Goal: Navigation & Orientation: Find specific page/section

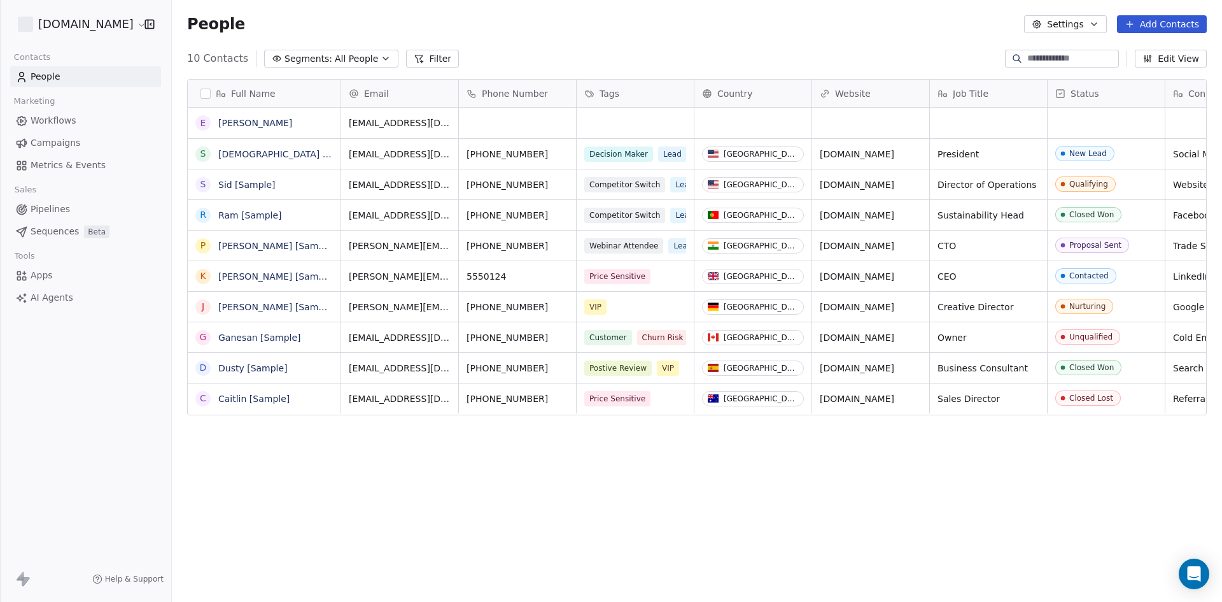
scroll to position [519, 1041]
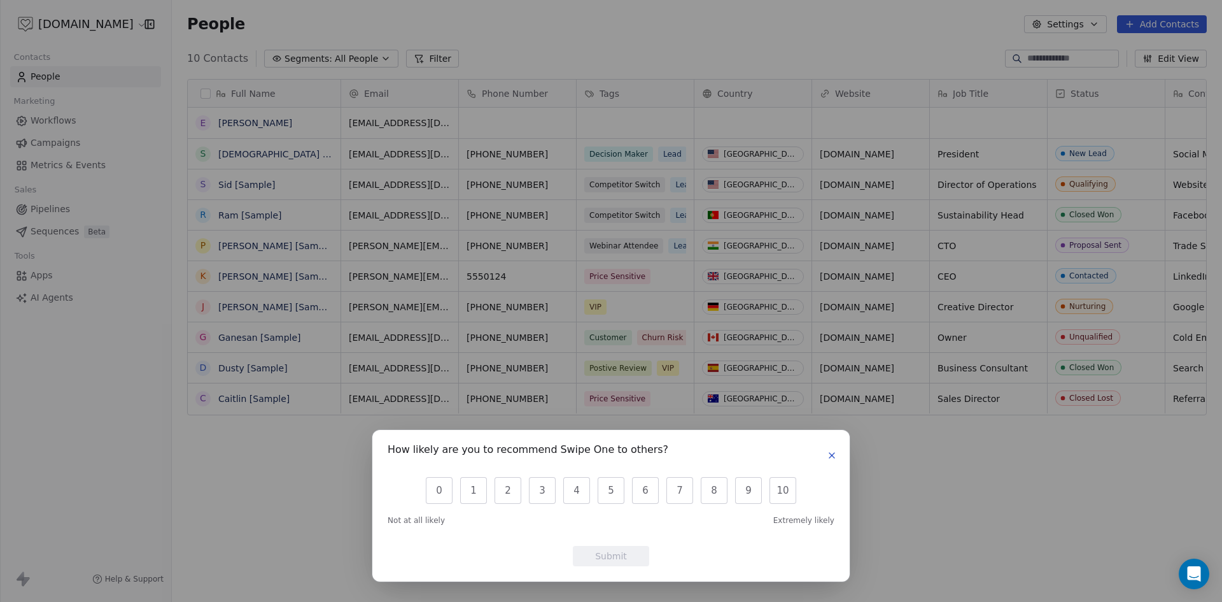
drag, startPoint x: 832, startPoint y: 453, endPoint x: 817, endPoint y: 446, distance: 17.1
click at [832, 453] on icon "button" at bounding box center [832, 455] width 10 height 10
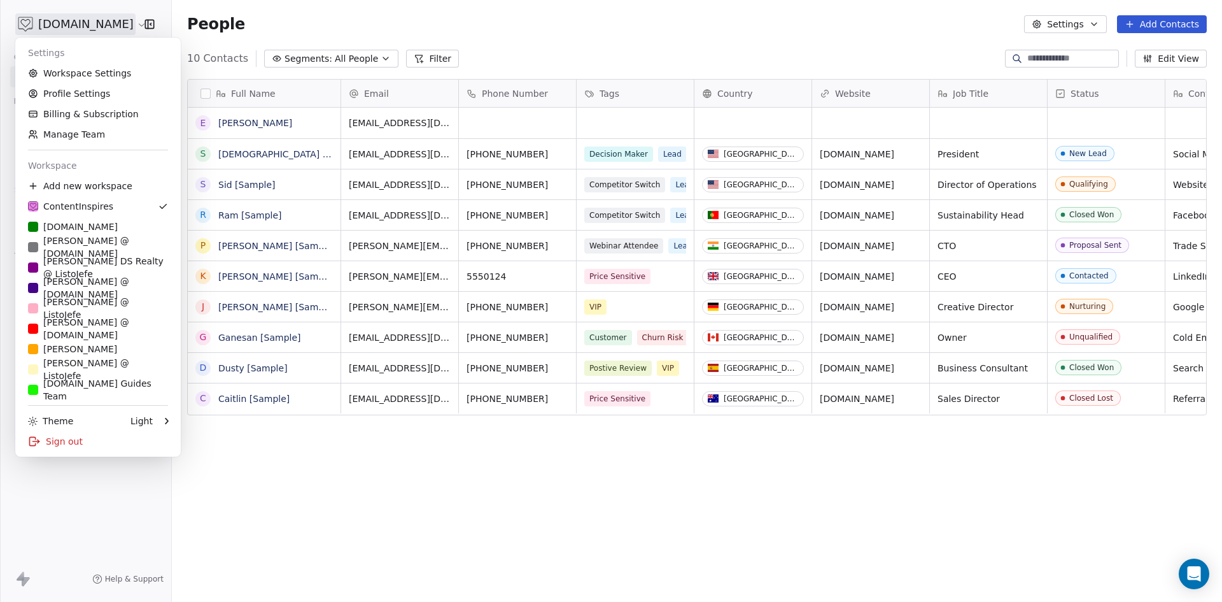
click at [41, 27] on html "[DOMAIN_NAME] Contacts People Marketing Workflows Campaigns Metrics & Events Sa…" at bounding box center [611, 301] width 1222 height 602
click at [68, 266] on div "[PERSON_NAME] DS Realty @ ListoJefe" at bounding box center [98, 267] width 140 height 25
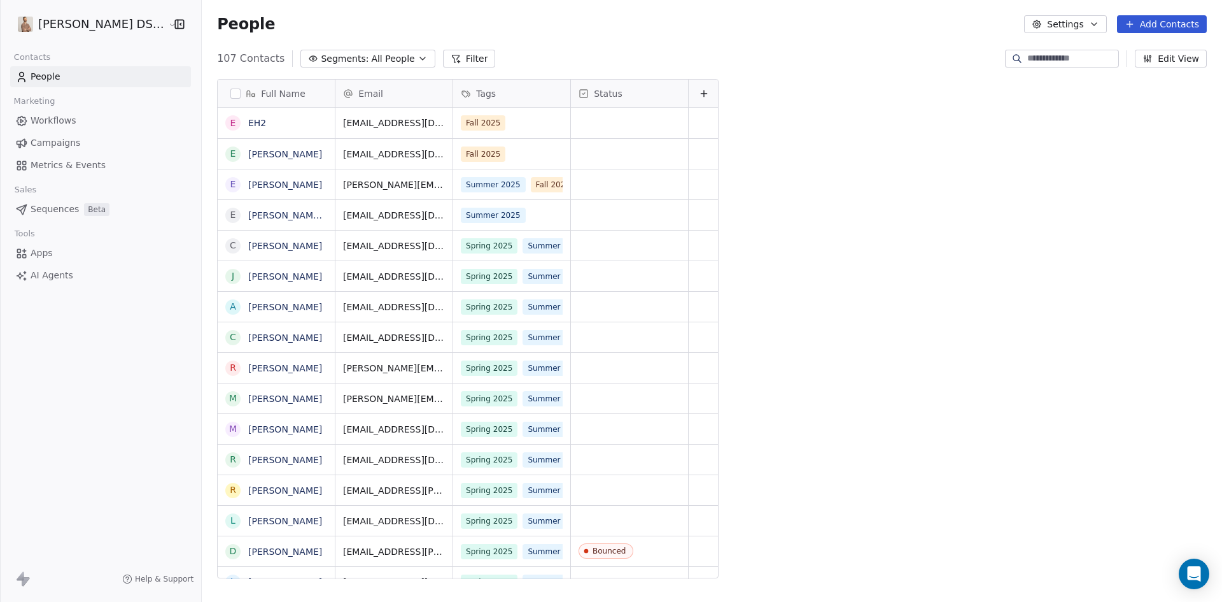
scroll to position [519, 1023]
click at [1054, 19] on button "Settings" at bounding box center [1065, 24] width 82 height 18
click at [1076, 50] on span "Contact Properties" at bounding box center [1100, 51] width 83 height 13
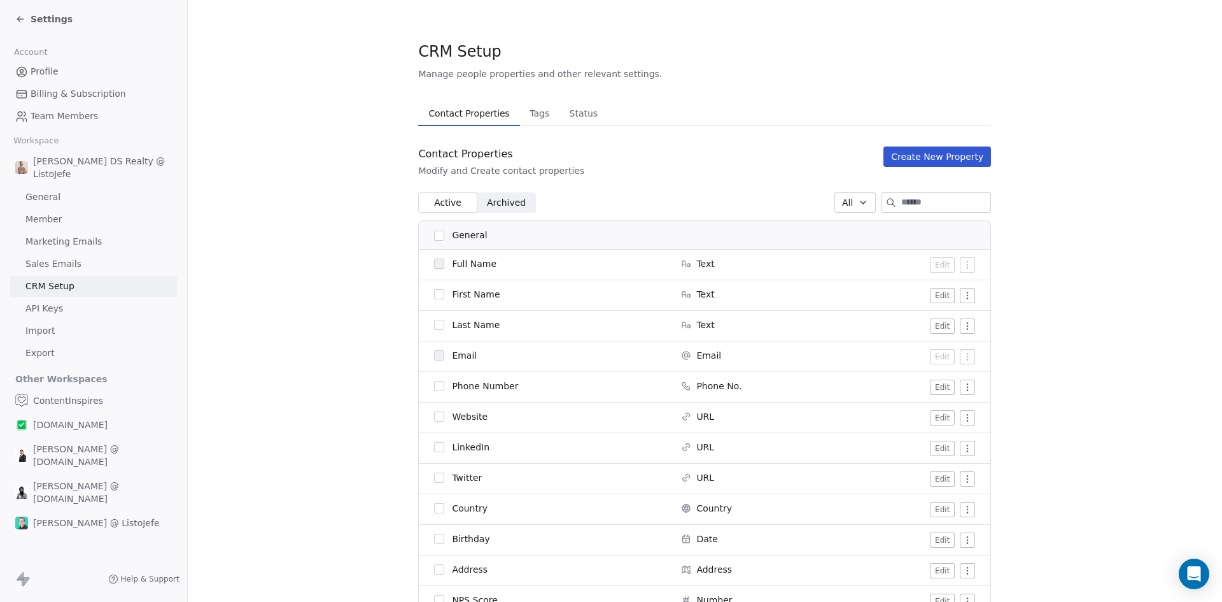
click at [47, 198] on span "General" at bounding box center [42, 196] width 35 height 13
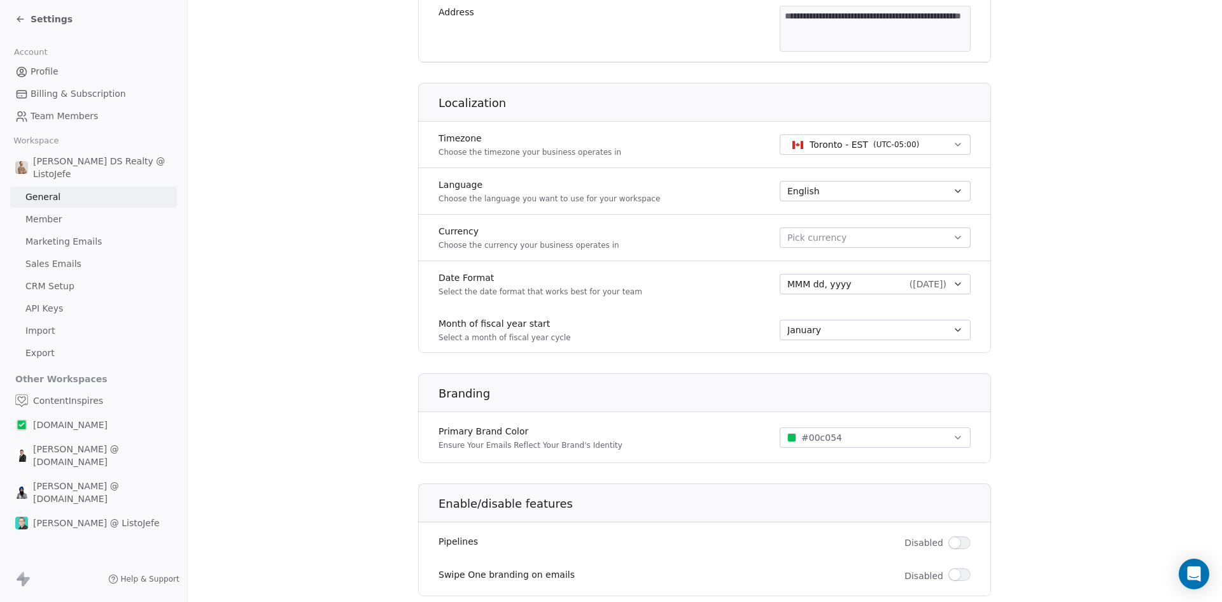
scroll to position [399, 0]
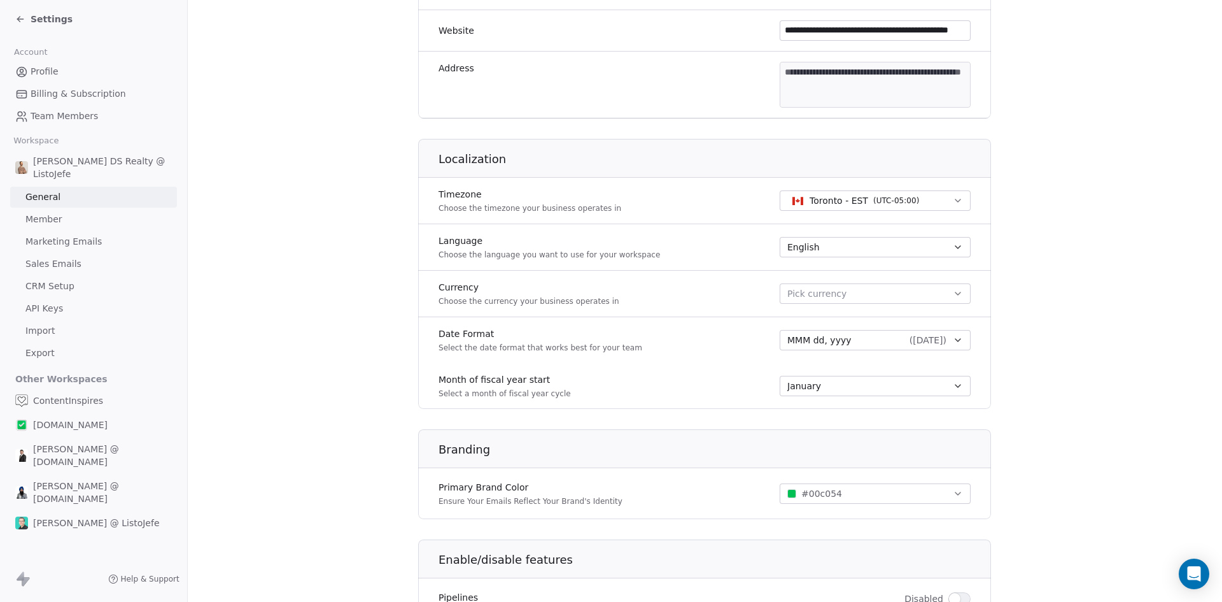
click at [66, 215] on link "Member" at bounding box center [93, 219] width 167 height 21
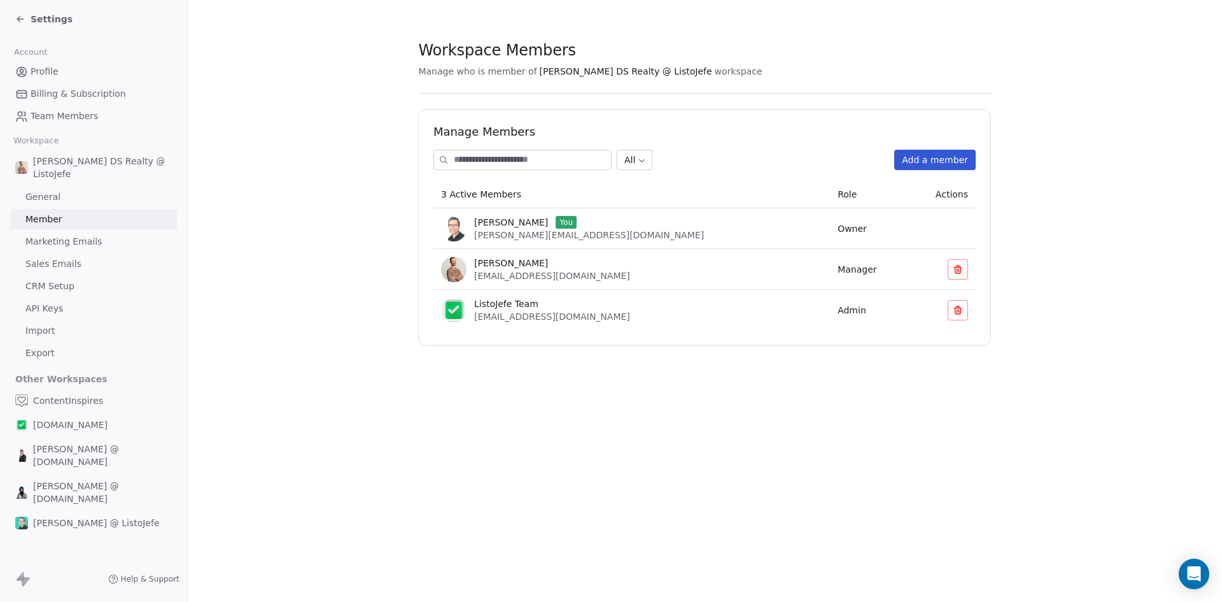
click at [53, 244] on span "Marketing Emails" at bounding box center [63, 241] width 76 height 13
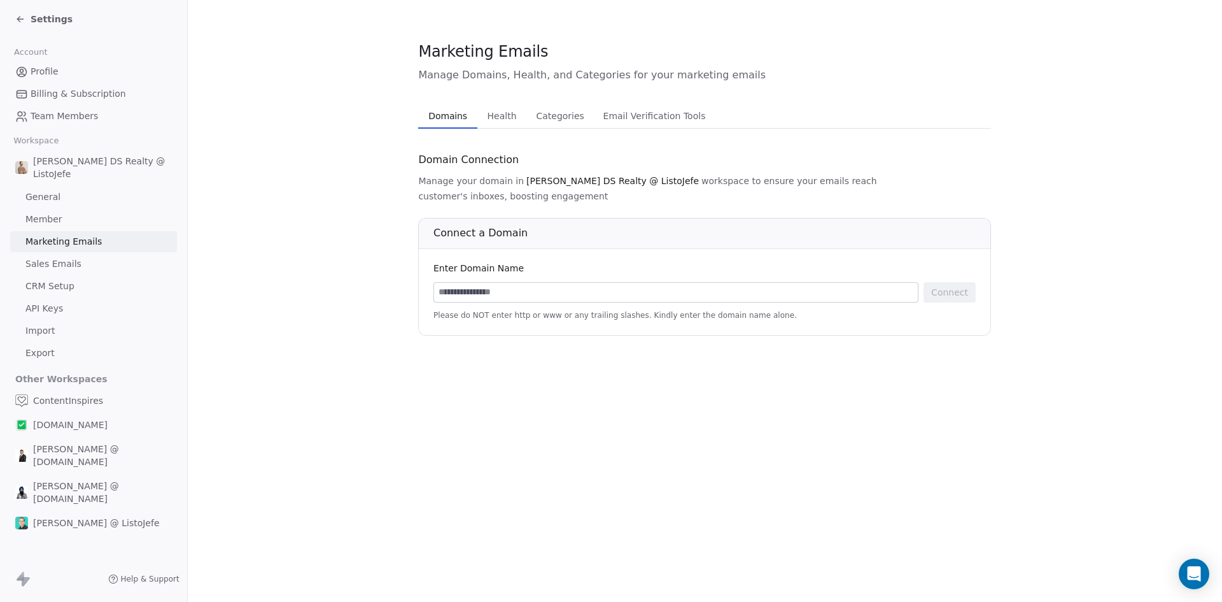
click at [58, 265] on span "Sales Emails" at bounding box center [53, 263] width 56 height 13
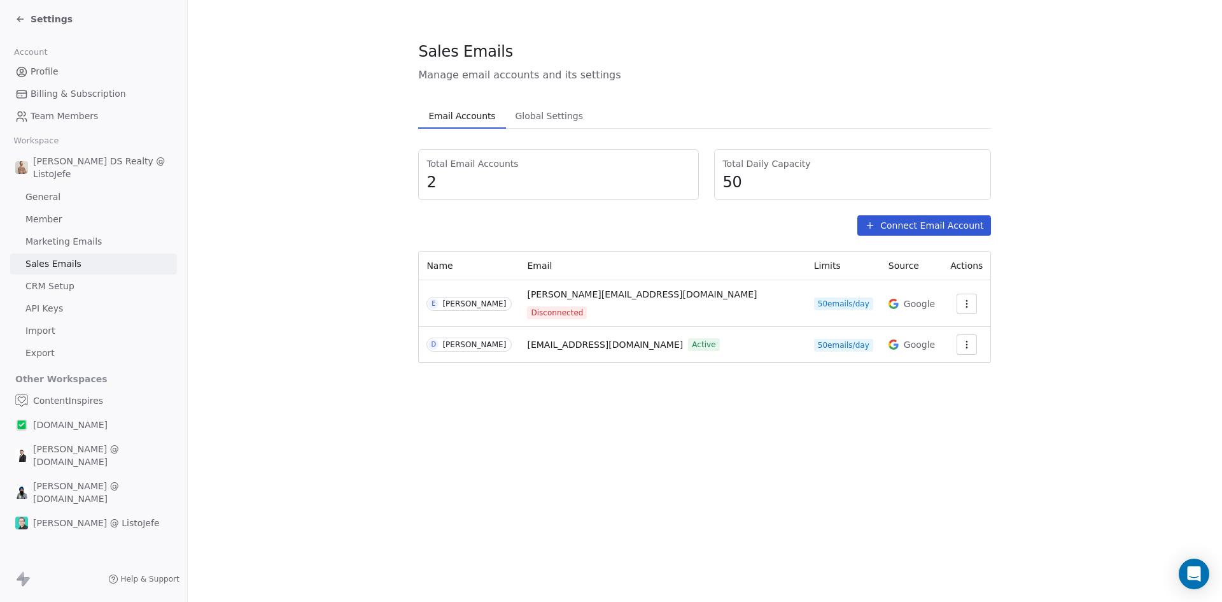
click at [546, 120] on span "Global Settings" at bounding box center [549, 116] width 78 height 18
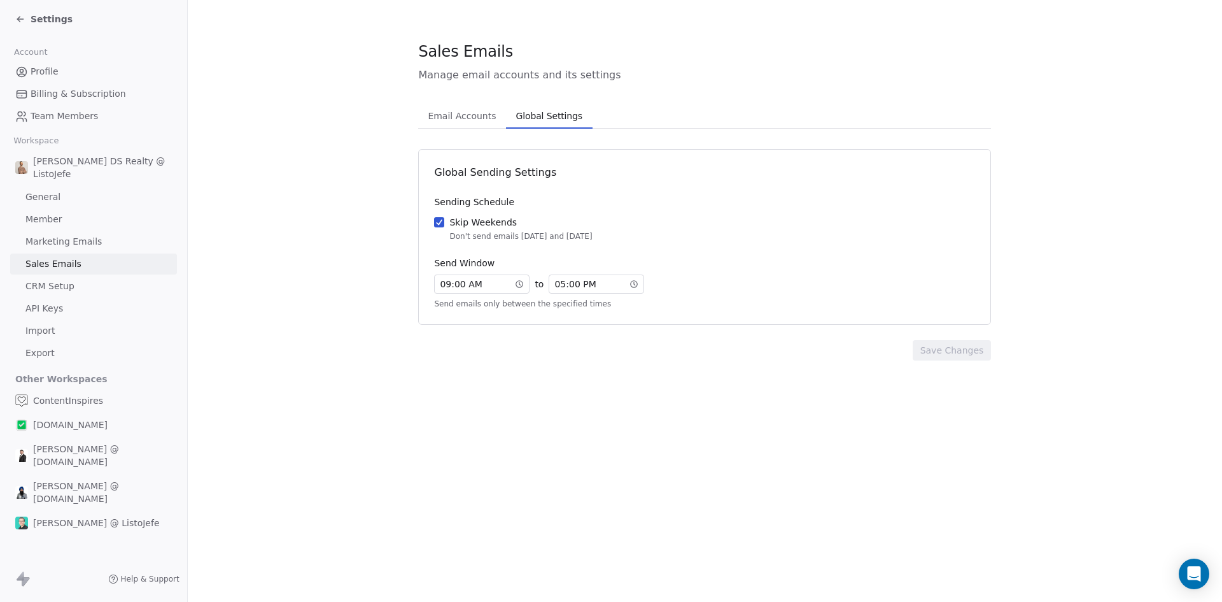
click at [449, 116] on span "Email Accounts" at bounding box center [462, 116] width 78 height 18
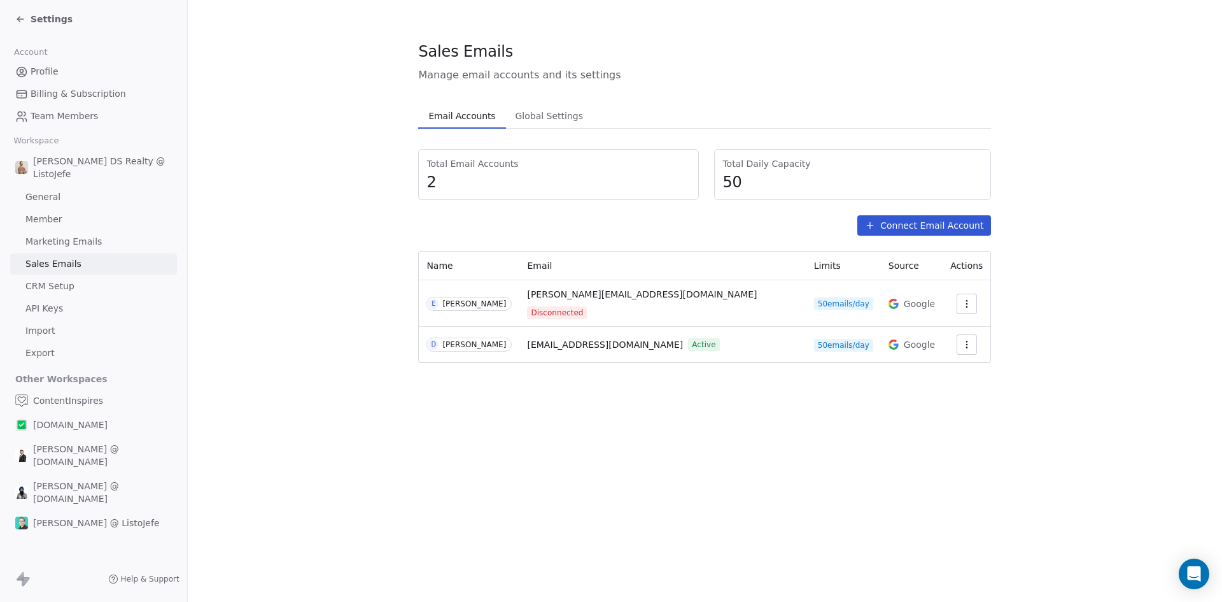
click at [50, 288] on span "CRM Setup" at bounding box center [49, 285] width 49 height 13
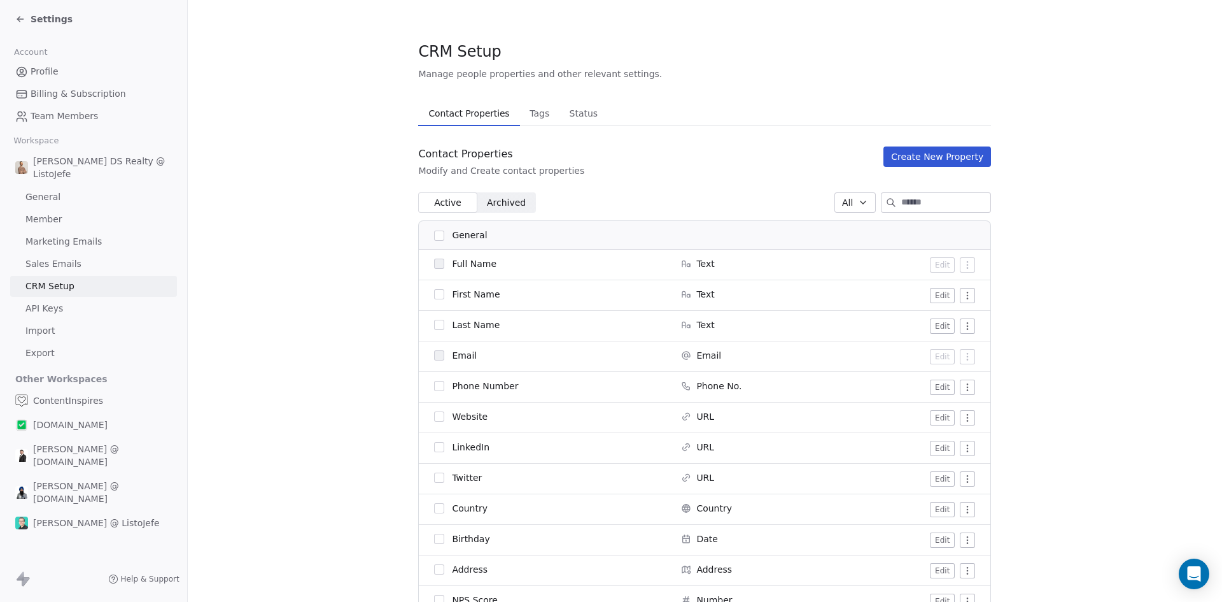
click at [50, 306] on span "API Keys" at bounding box center [44, 308] width 38 height 13
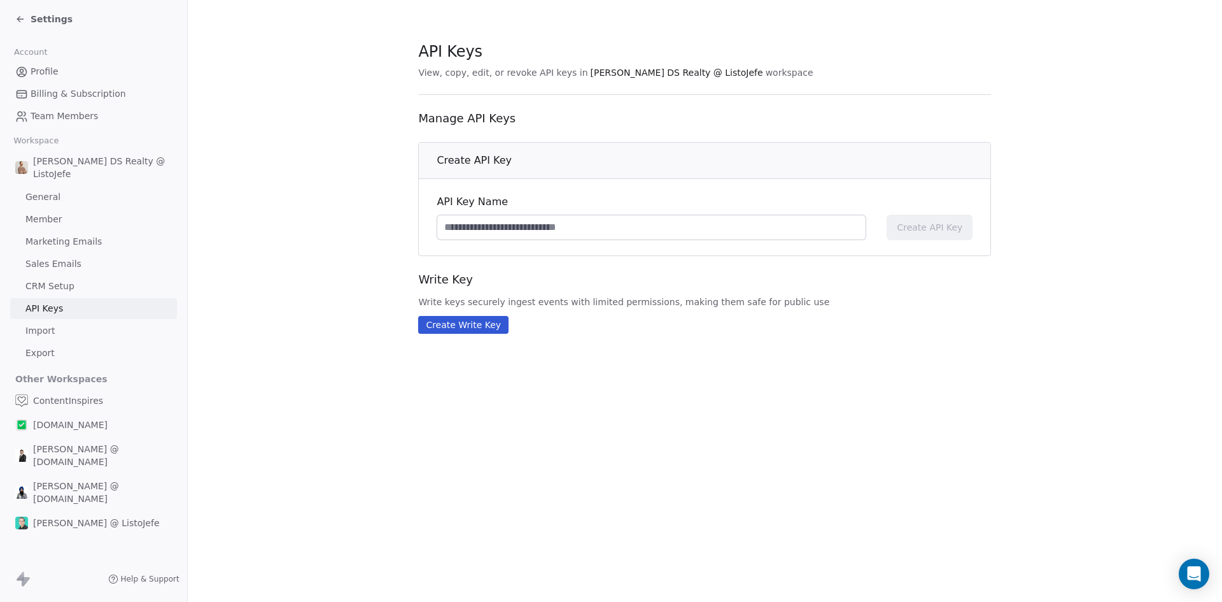
click at [54, 74] on span "Profile" at bounding box center [45, 71] width 28 height 13
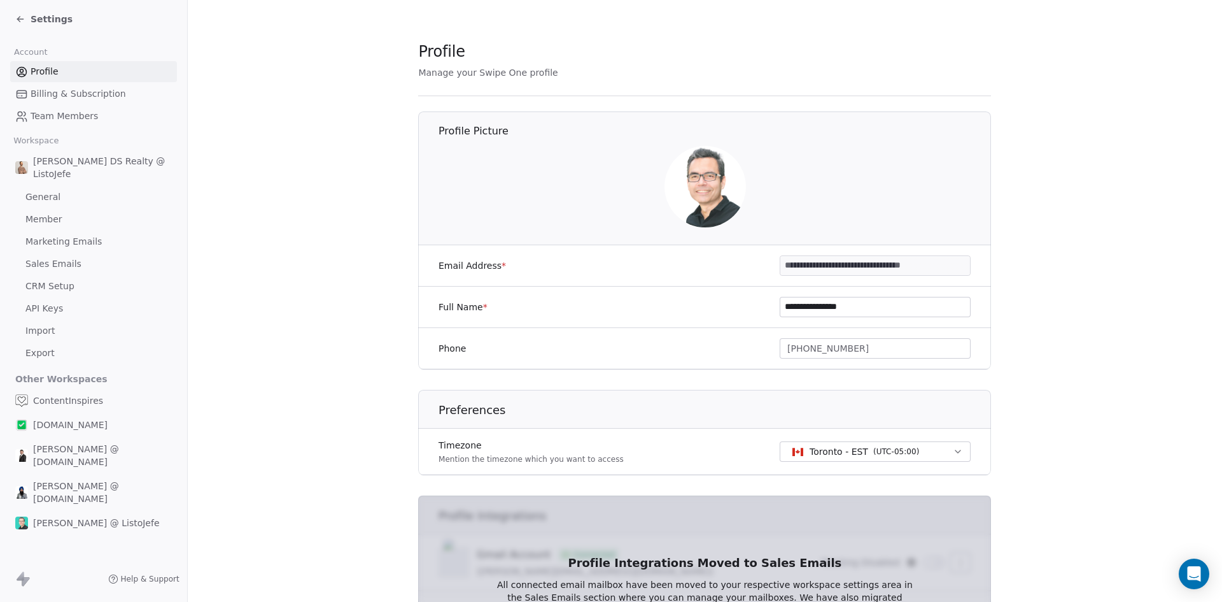
click at [54, 25] on span "Settings" at bounding box center [52, 19] width 42 height 13
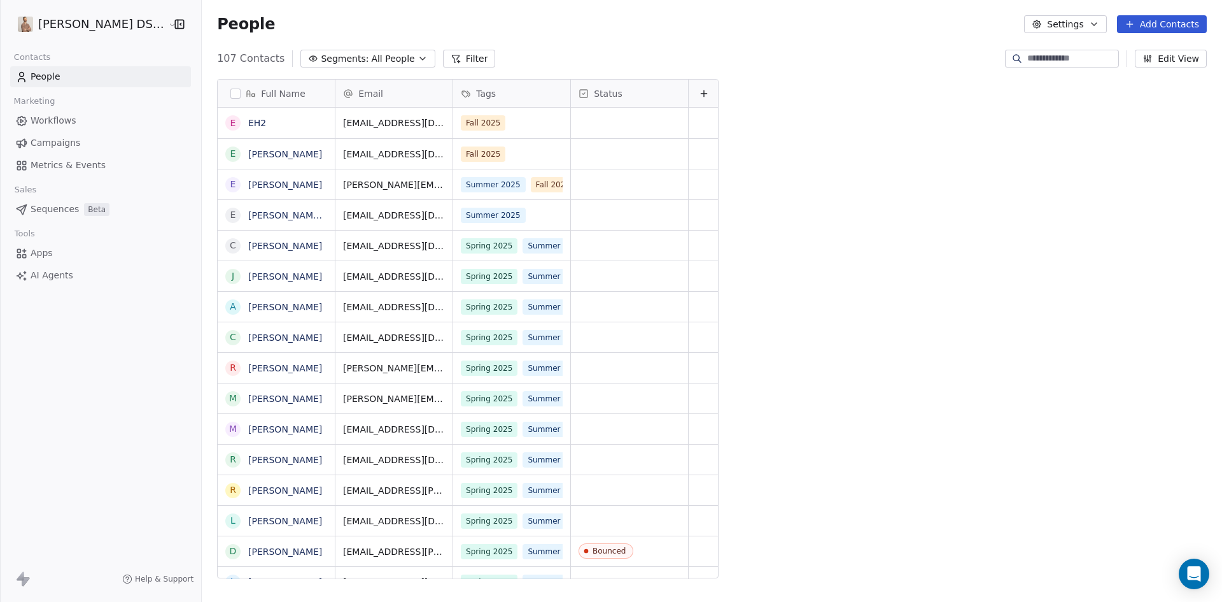
scroll to position [519, 1023]
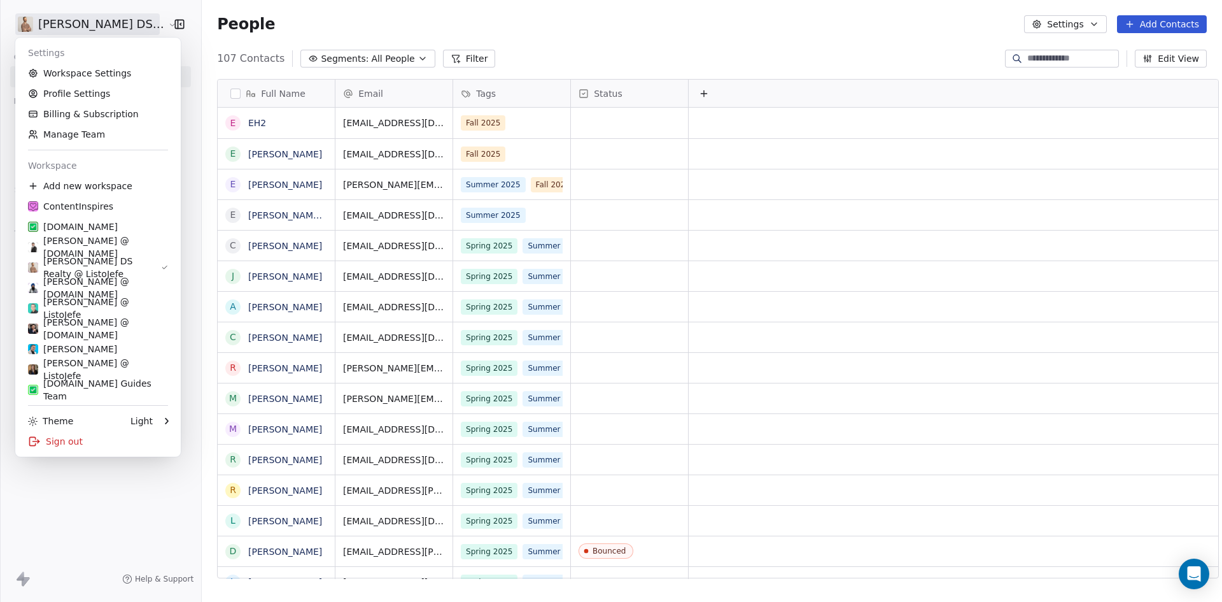
click at [74, 24] on html "[PERSON_NAME] DS Realty Contacts People Marketing Workflows Campaigns Metrics &…" at bounding box center [611, 301] width 1222 height 602
click at [83, 119] on link "Billing & Subscription" at bounding box center [97, 114] width 155 height 20
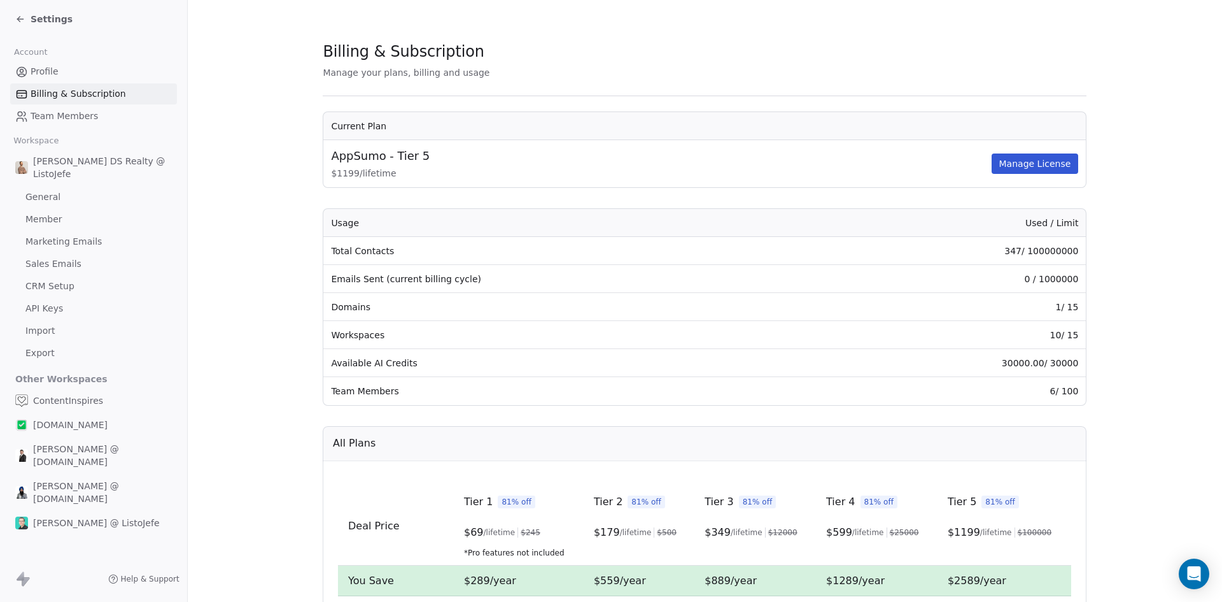
click at [45, 19] on span "Settings" at bounding box center [52, 19] width 42 height 13
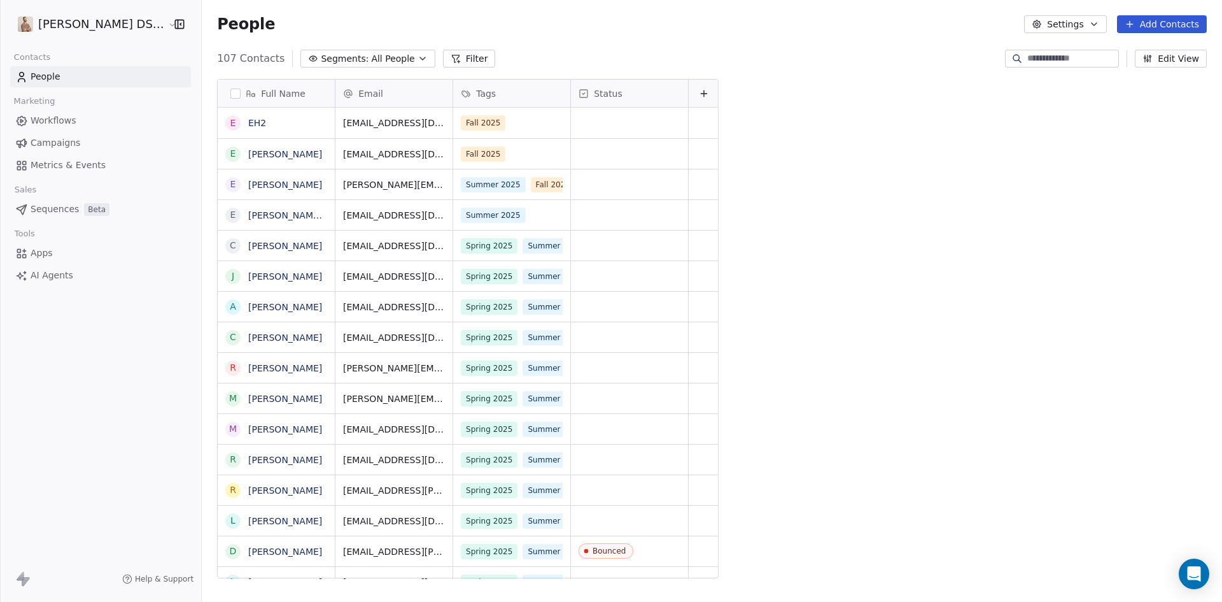
scroll to position [519, 1023]
click at [70, 31] on html "[PERSON_NAME] DS Realty Contacts People Marketing Workflows Campaigns Metrics &…" at bounding box center [611, 301] width 1222 height 602
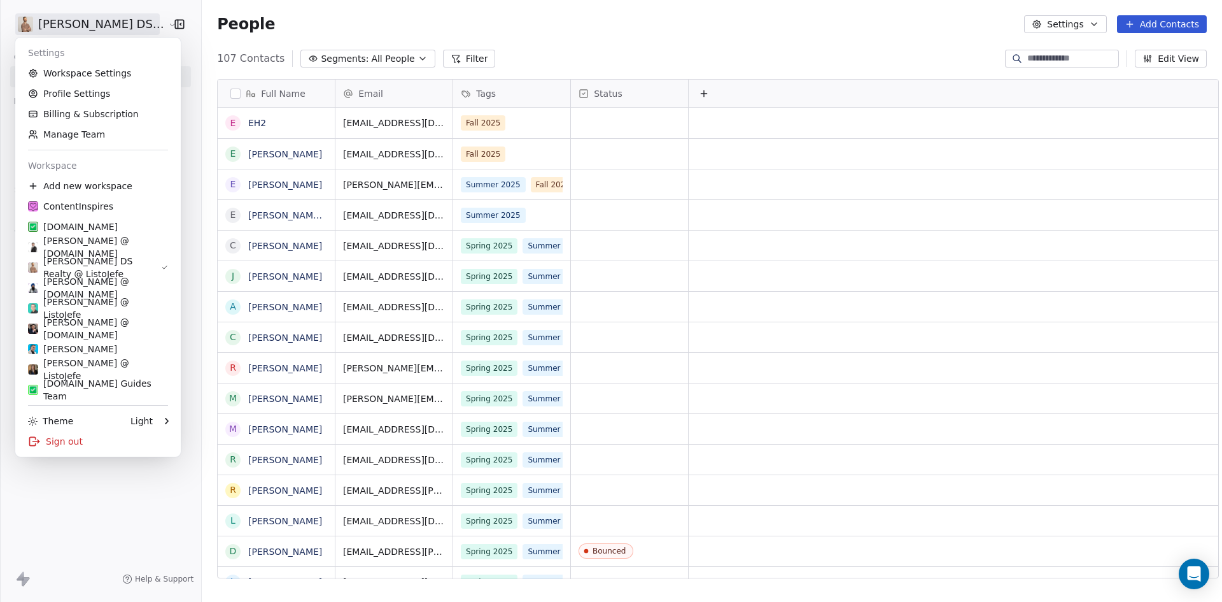
click at [192, 199] on html "[PERSON_NAME] DS Realty Contacts People Marketing Workflows Campaigns Metrics &…" at bounding box center [611, 301] width 1222 height 602
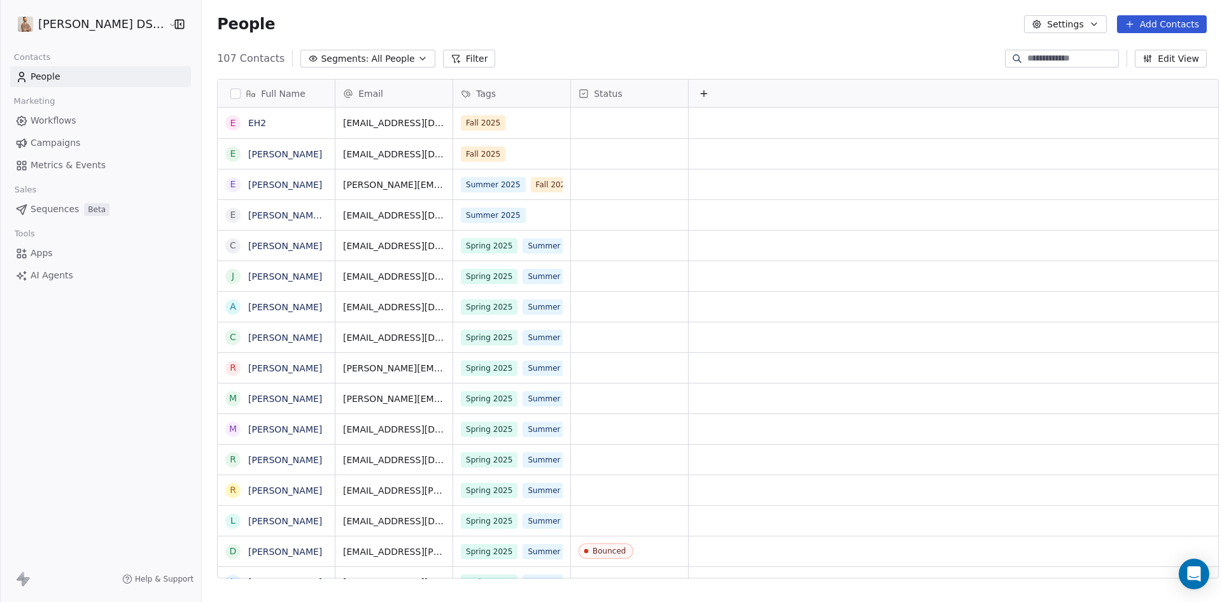
click at [61, 124] on span "Workflows" at bounding box center [54, 120] width 46 height 13
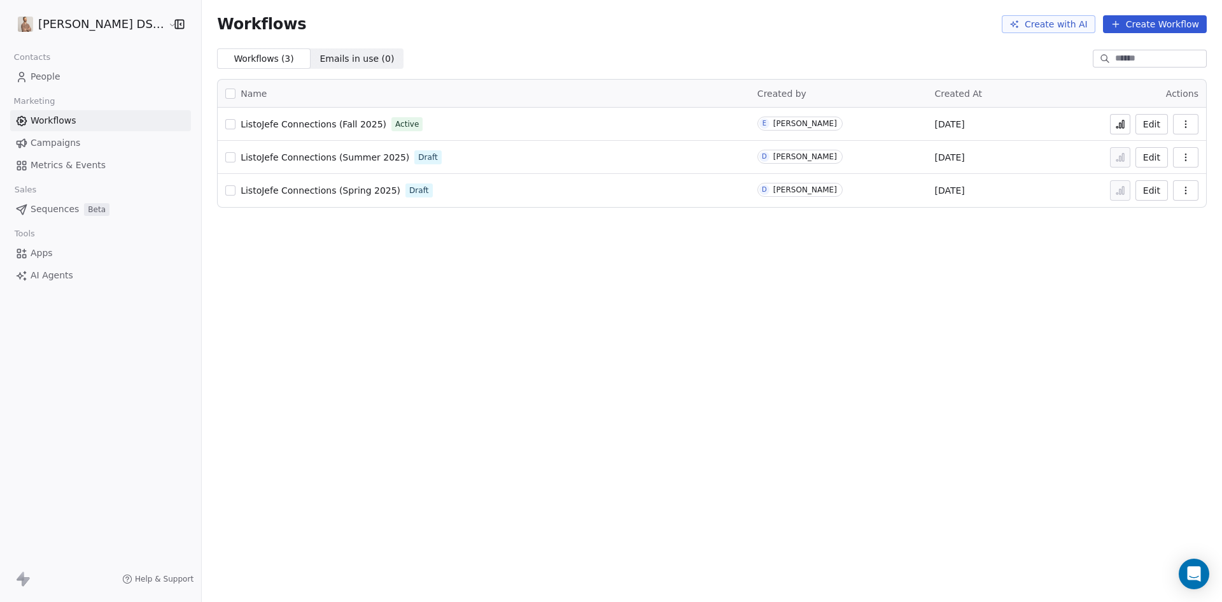
click at [1187, 125] on icon "button" at bounding box center [1186, 124] width 10 height 10
click at [1151, 151] on span "Analytics" at bounding box center [1153, 154] width 41 height 13
click at [1146, 120] on button "Edit" at bounding box center [1152, 124] width 32 height 20
